Goal: Information Seeking & Learning: Learn about a topic

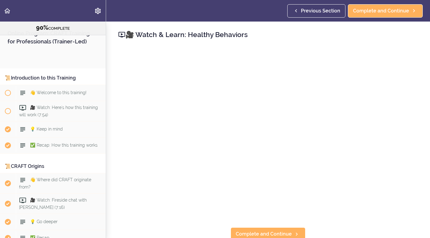
scroll to position [3650, 0]
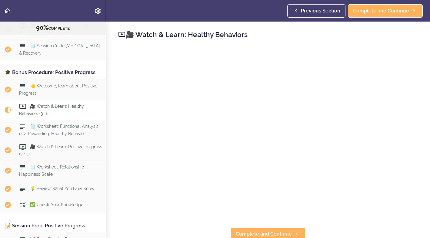
click at [48, 104] on span "🎥 Watch & Learn: Healthy Behaviors (3:16)" at bounding box center [51, 110] width 65 height 12
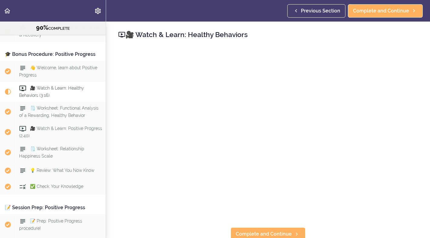
scroll to position [3670, 0]
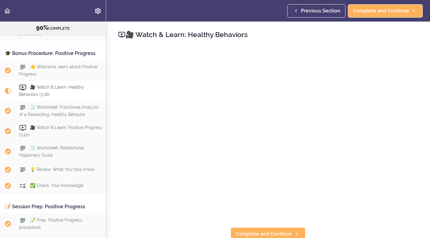
click at [32, 85] on span "🎥 Watch & Learn: Healthy Behaviors (3:16)" at bounding box center [51, 91] width 65 height 12
click at [32, 84] on span "🎥 Watch & Learn: Healthy Behaviors (3:16)" at bounding box center [51, 90] width 65 height 12
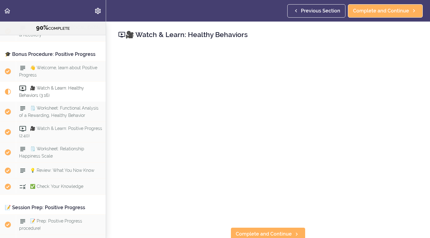
scroll to position [3671, 0]
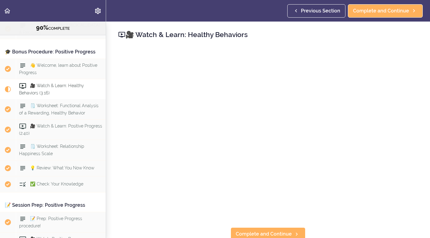
click at [32, 83] on span "🎥 Watch & Learn: Healthy Behaviors (3:16)" at bounding box center [51, 89] width 65 height 12
click at [44, 84] on span "🎥 Watch & Learn: Healthy Behaviors (3:16)" at bounding box center [51, 90] width 65 height 12
click at [45, 80] on div "🎥 Watch & Learn: Healthy Behaviors (3:16)" at bounding box center [61, 90] width 90 height 20
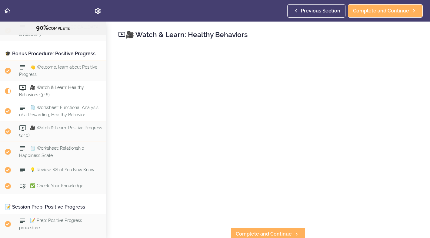
scroll to position [3670, 0]
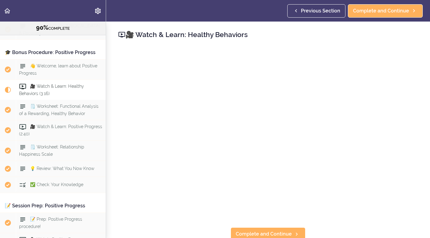
click at [43, 84] on span "🎥 Watch & Learn: Healthy Behaviors (3:16)" at bounding box center [51, 90] width 65 height 12
click at [32, 84] on span "🎥 Watch & Learn: Healthy Behaviors (3:16)" at bounding box center [51, 90] width 65 height 12
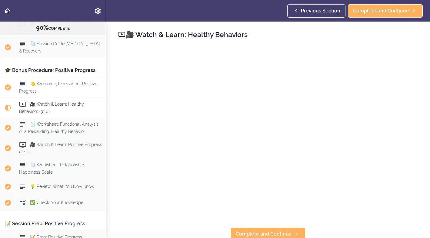
scroll to position [3656, 0]
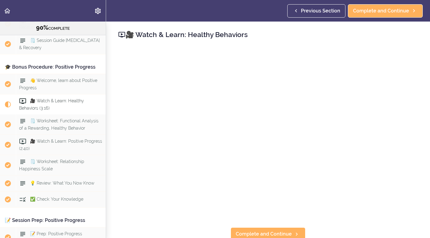
click at [34, 98] on span "🎥 Watch & Learn: Healthy Behaviors (3:16)" at bounding box center [51, 104] width 65 height 12
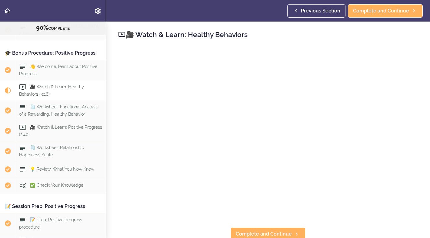
scroll to position [3670, 0]
click at [41, 84] on span "🎥 Watch & Learn: Healthy Behaviors (3:16)" at bounding box center [51, 90] width 65 height 12
click at [44, 84] on span "🎥 Watch & Learn: Healthy Behaviors (3:16)" at bounding box center [51, 90] width 65 height 12
click at [43, 84] on span "🎥 Watch & Learn: Healthy Behaviors (3:16)" at bounding box center [51, 90] width 65 height 12
click at [41, 84] on span "🎥 Watch & Learn: Healthy Behaviors (3:16)" at bounding box center [51, 90] width 65 height 12
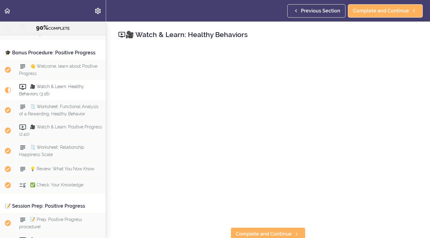
click at [43, 84] on span "🎥 Watch & Learn: Healthy Behaviors (3:16)" at bounding box center [51, 90] width 65 height 12
click at [45, 84] on span "🎥 Watch & Learn: Healthy Behaviors (3:16)" at bounding box center [51, 90] width 65 height 12
click at [43, 84] on span "🎥 Watch & Learn: Healthy Behaviors (3:16)" at bounding box center [51, 90] width 65 height 12
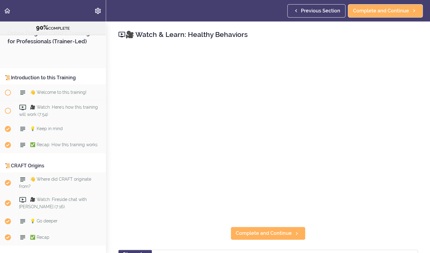
scroll to position [3621, 0]
